Goal: Entertainment & Leisure: Consume media (video, audio)

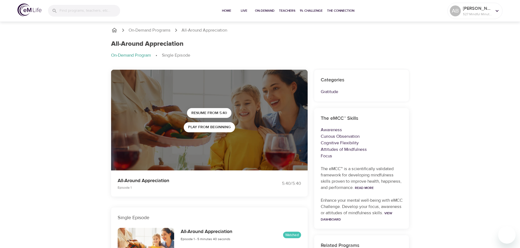
scroll to position [121, 0]
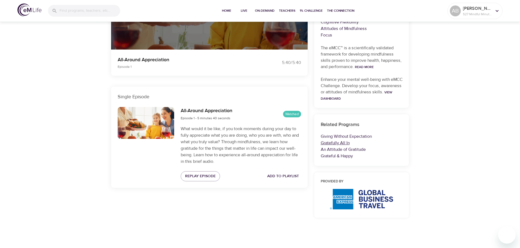
click at [345, 143] on link "Gratefully All In" at bounding box center [335, 142] width 29 height 5
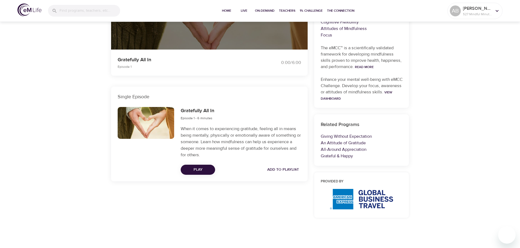
click at [208, 168] on span "Play" at bounding box center [198, 170] width 26 height 7
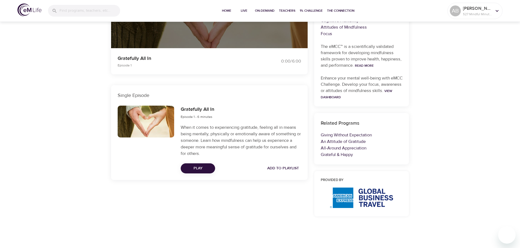
scroll to position [125, 0]
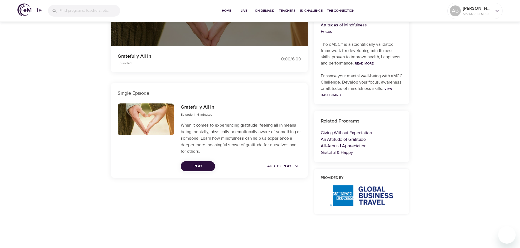
click at [358, 139] on link "An Attitude of Gratitude" at bounding box center [343, 139] width 45 height 5
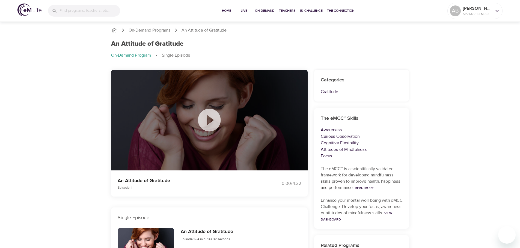
click at [212, 124] on icon at bounding box center [209, 120] width 23 height 23
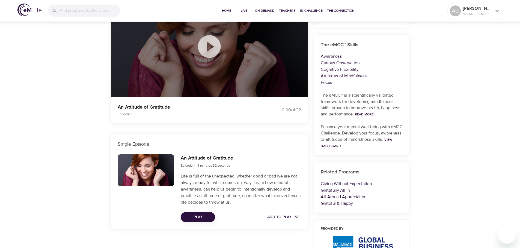
scroll to position [125, 0]
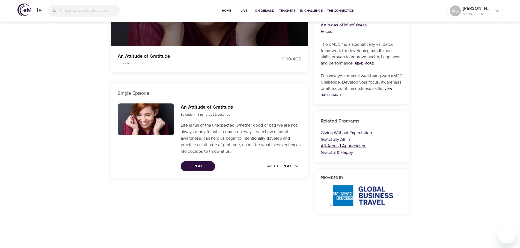
click at [332, 149] on link "All-Around Appreciation" at bounding box center [344, 145] width 46 height 5
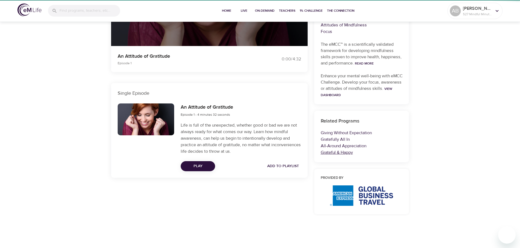
click at [332, 152] on link "Grateful & Happy" at bounding box center [337, 152] width 32 height 5
